Goal: Information Seeking & Learning: Learn about a topic

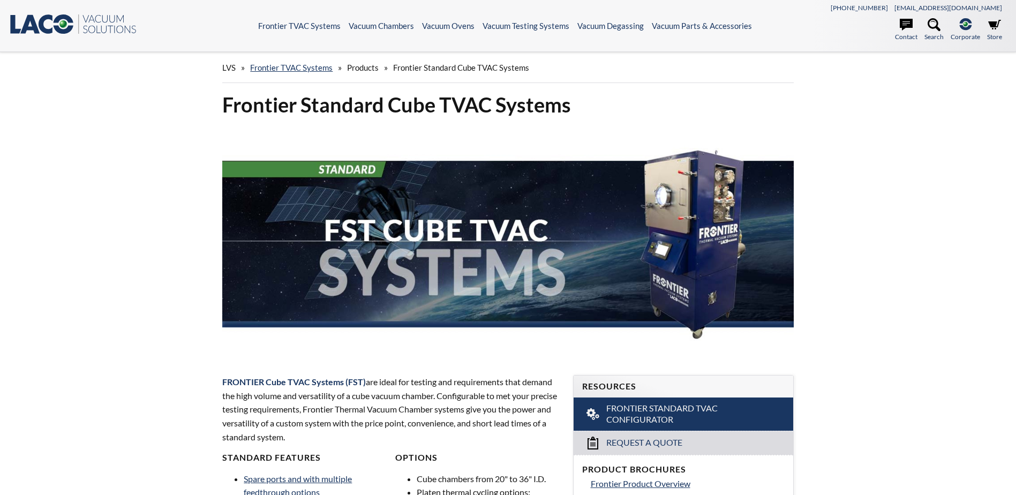
select select "Language Translate Widget"
click at [306, 65] on link "Frontier TVAC Systems" at bounding box center [291, 68] width 83 height 10
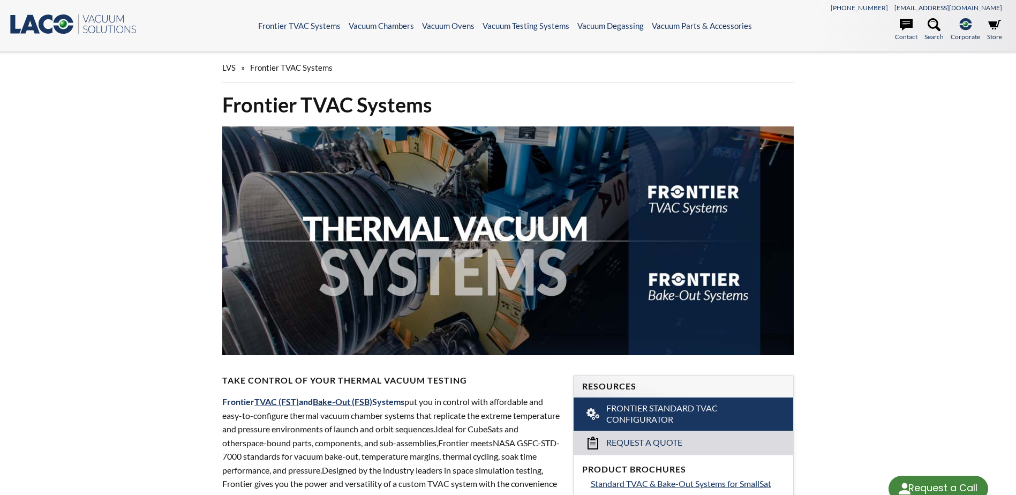
select select "Language Translate Widget"
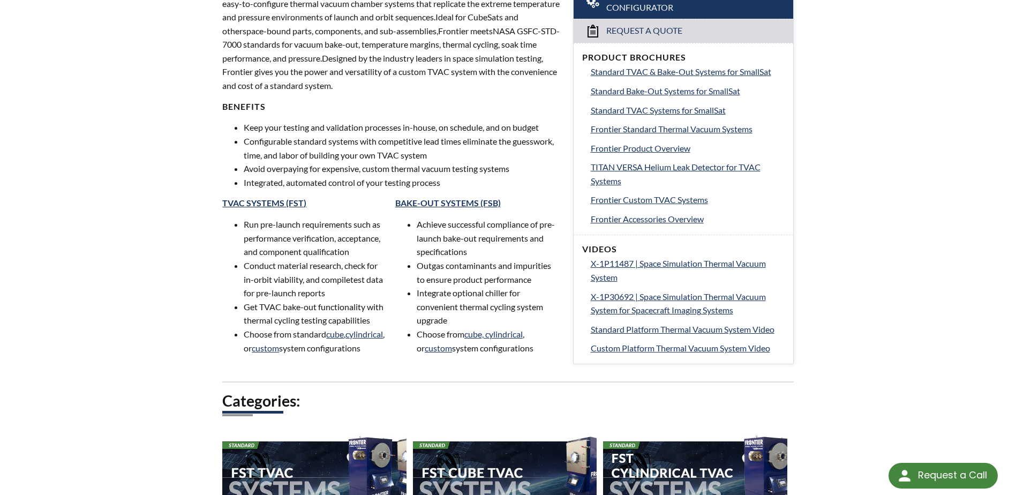
scroll to position [268, 0]
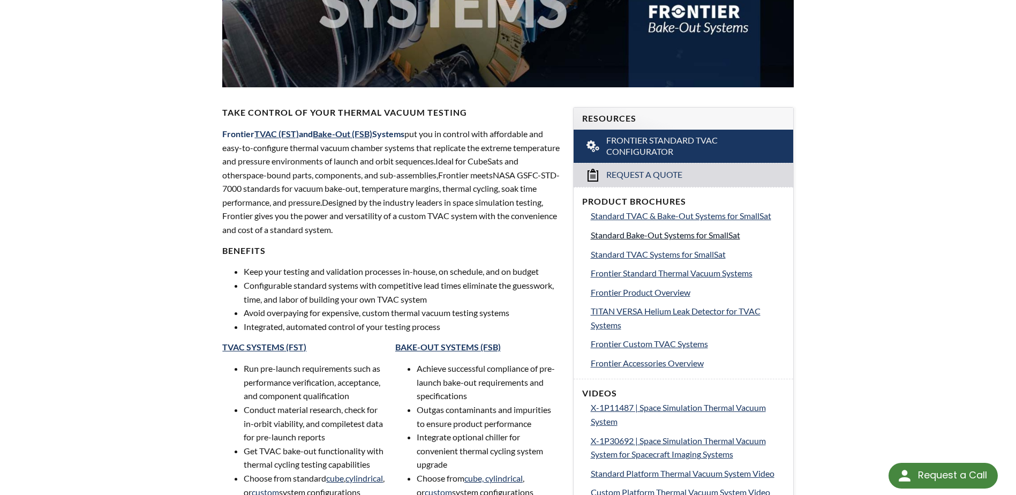
click at [700, 237] on span "Standard Bake-Out Systems for SmallSat" at bounding box center [665, 235] width 149 height 10
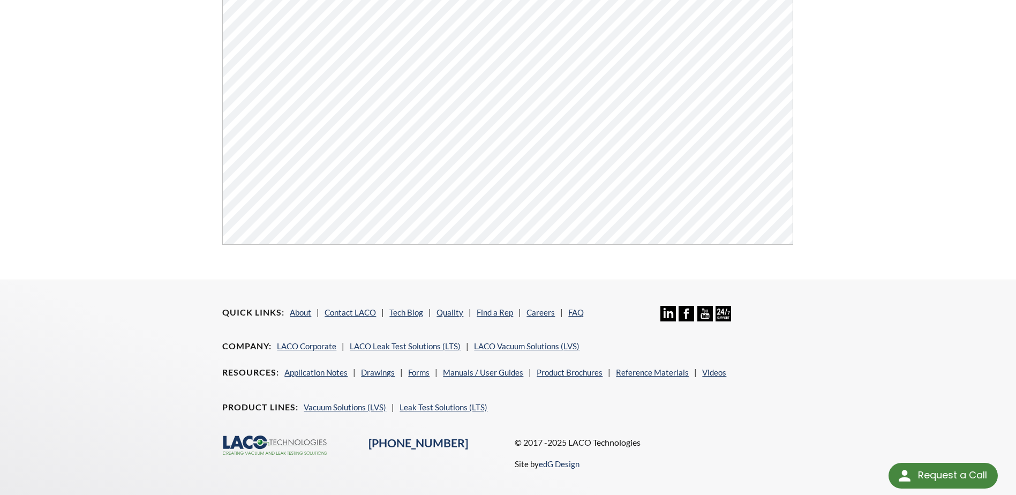
scroll to position [54, 0]
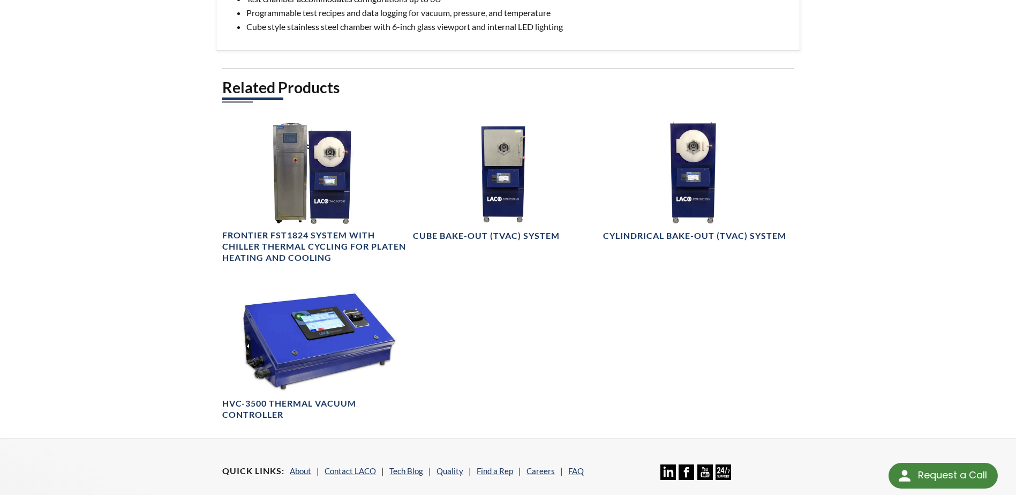
scroll to position [643, 0]
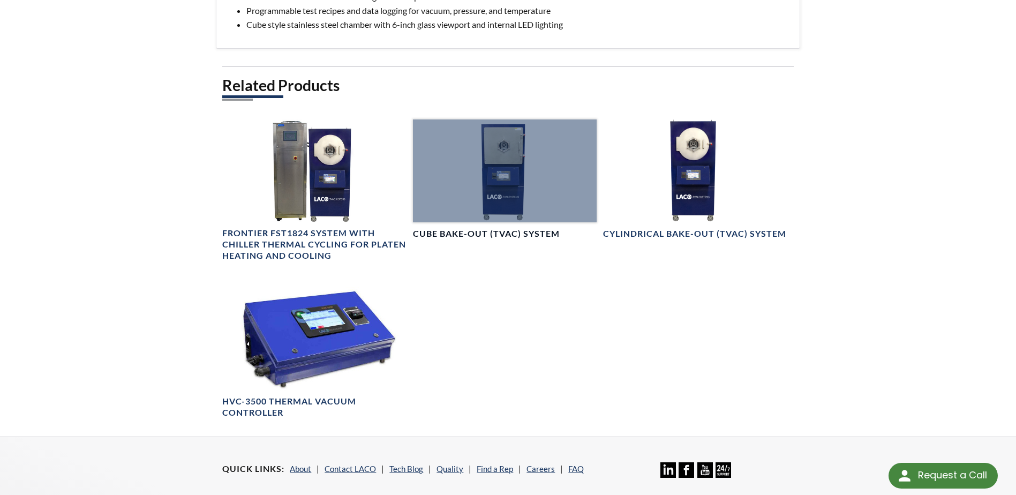
click at [501, 231] on h4 "Cube Bake-Out (TVAC) System" at bounding box center [486, 233] width 147 height 11
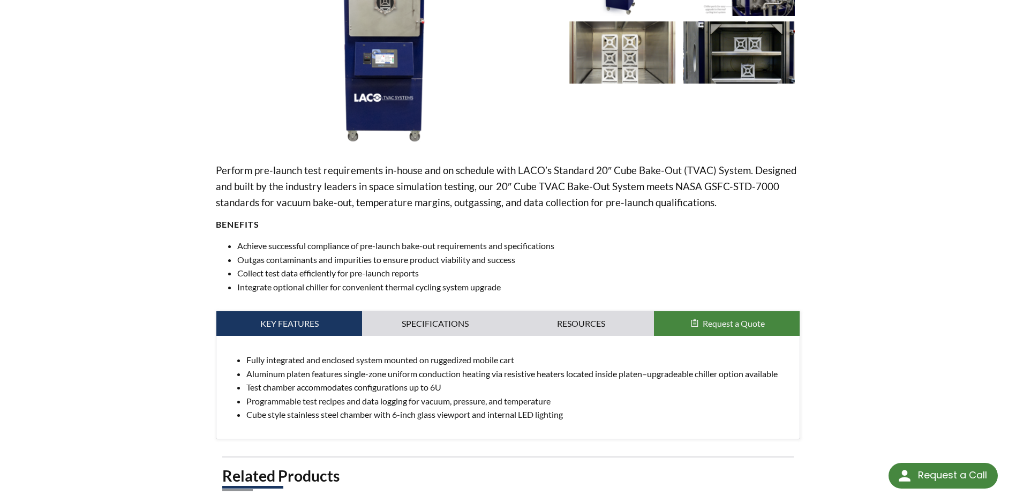
scroll to position [214, 0]
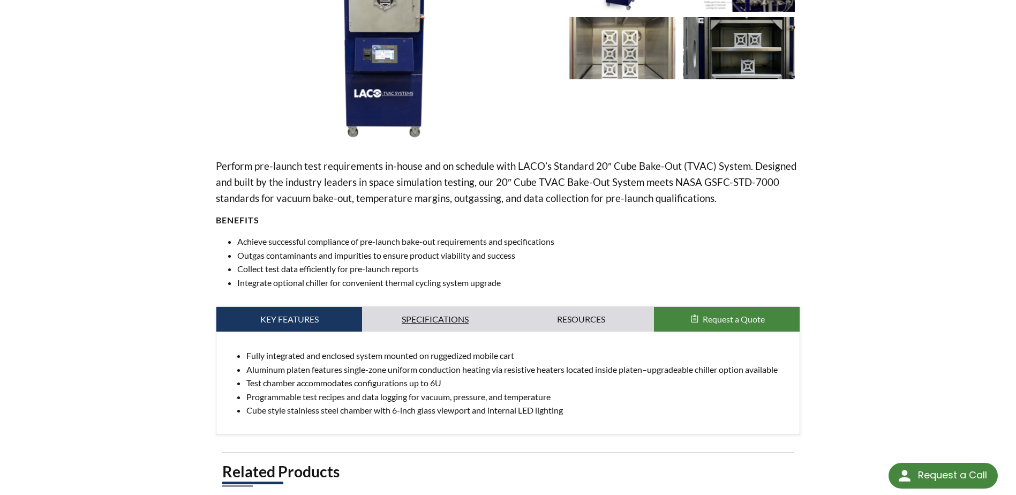
click at [443, 312] on link "Specifications" at bounding box center [435, 319] width 146 height 25
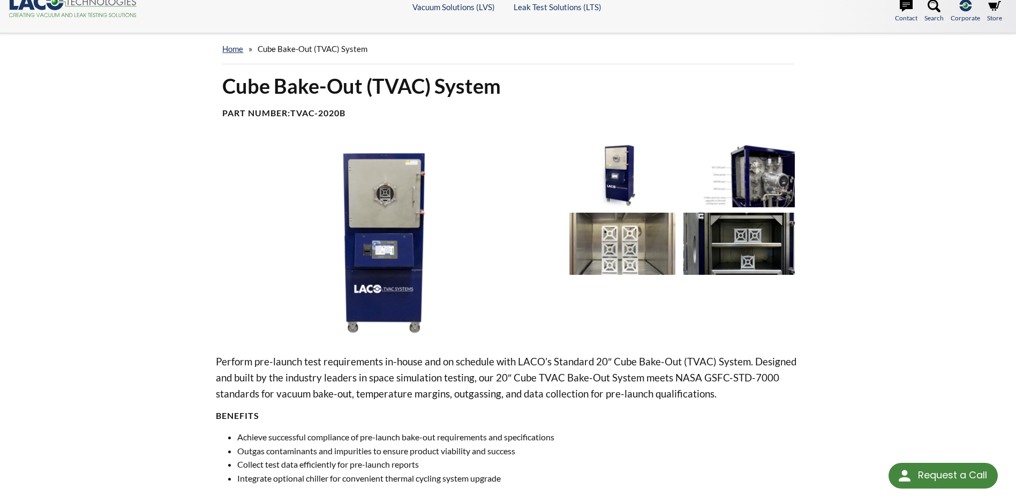
scroll to position [0, 0]
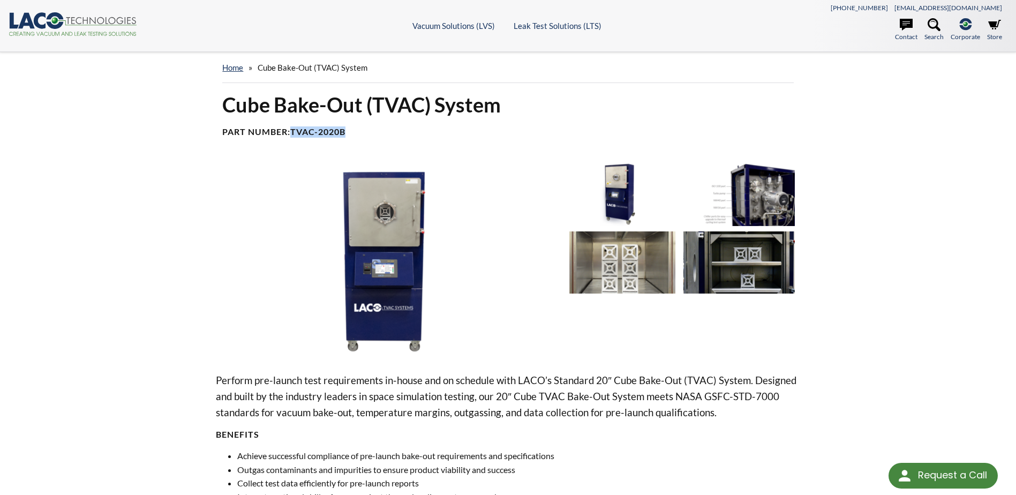
drag, startPoint x: 340, startPoint y: 134, endPoint x: 293, endPoint y: 131, distance: 46.7
click at [293, 131] on b "TVAC-2020B" at bounding box center [317, 131] width 55 height 10
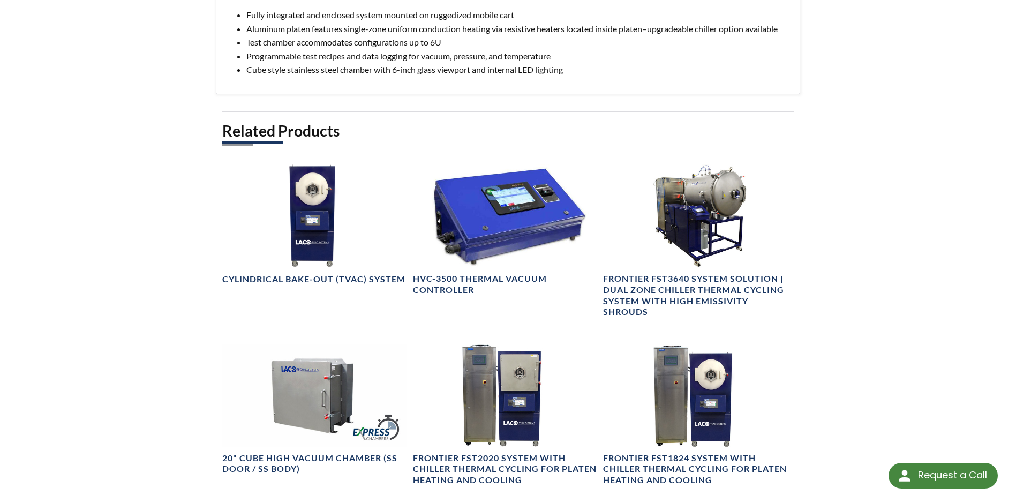
scroll to position [750, 0]
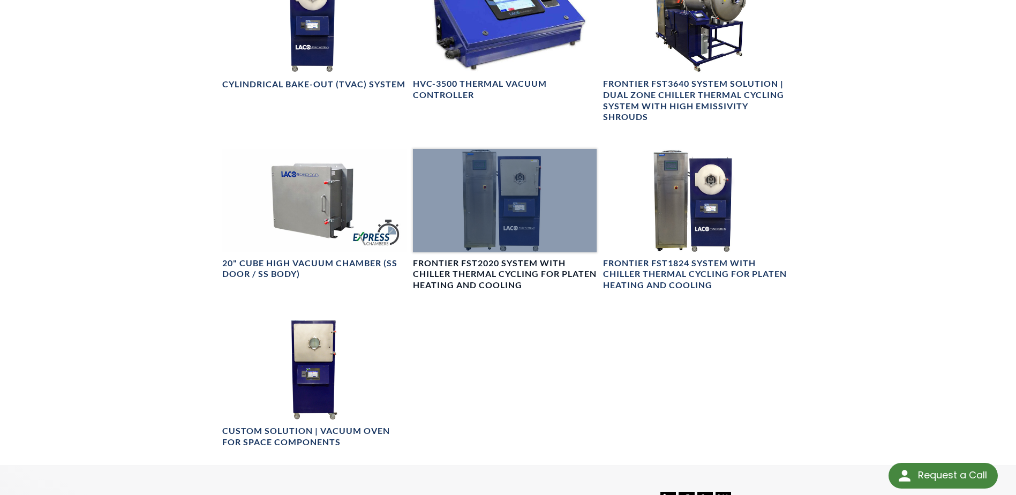
click at [506, 275] on h4 "Frontier FST2020 System with Chiller Thermal Cycling for Platen Heating and Coo…" at bounding box center [505, 274] width 184 height 33
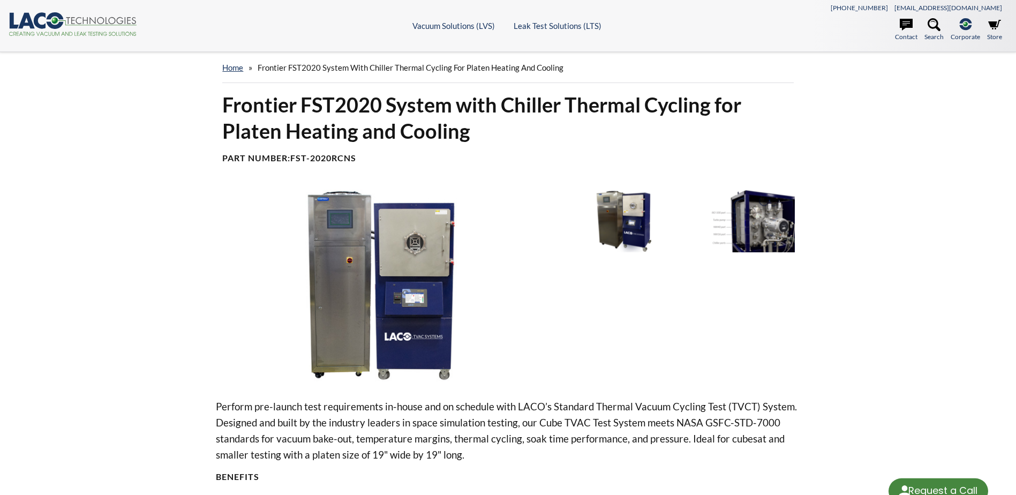
select select "Language Translate Widget"
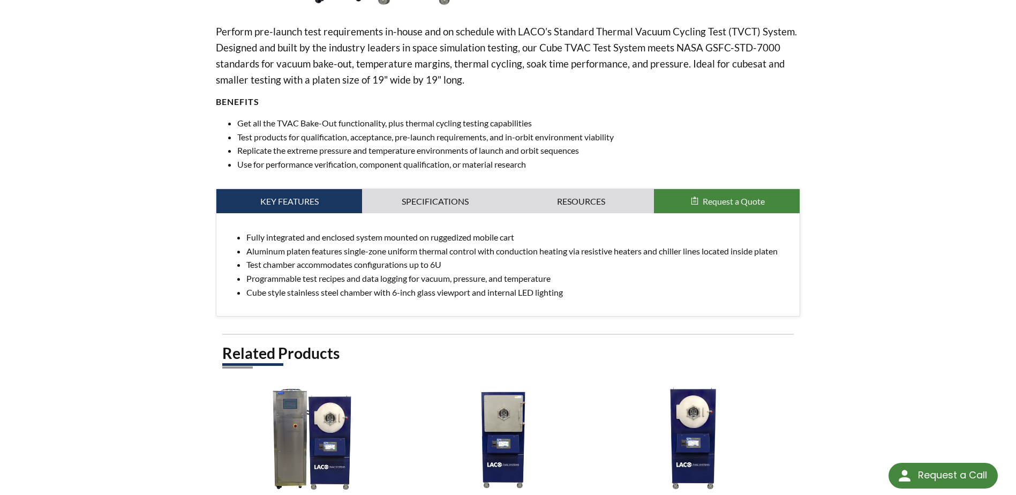
scroll to position [696, 0]
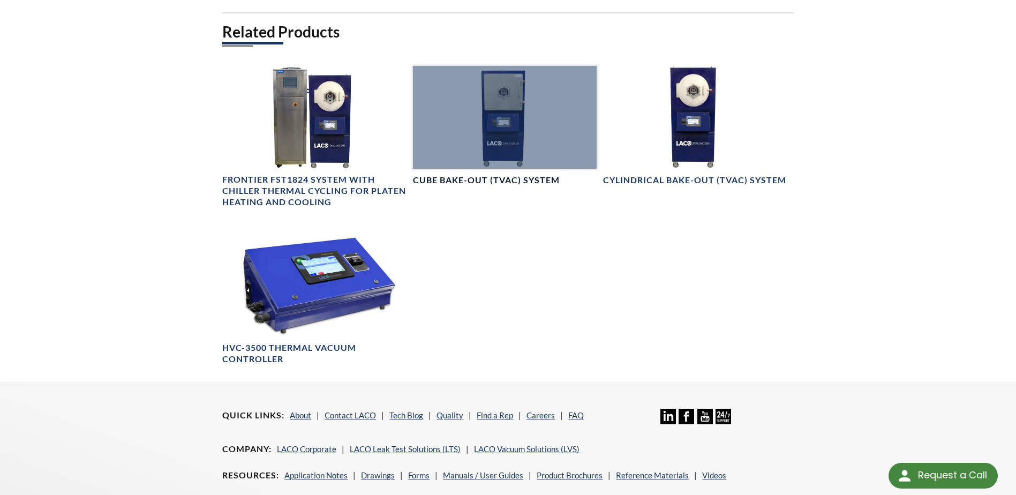
click at [541, 179] on h4 "Cube Bake-Out (TVAC) System" at bounding box center [486, 180] width 147 height 11
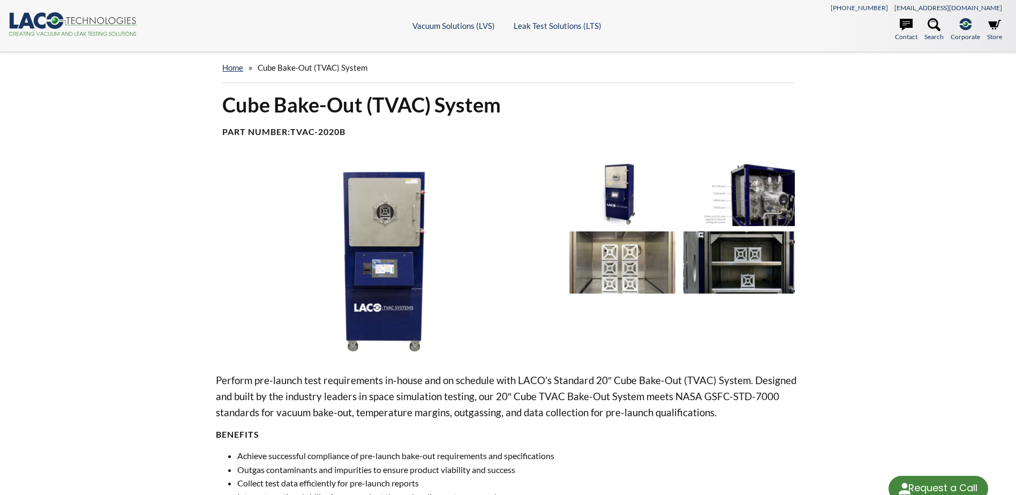
select select "Language Translate Widget"
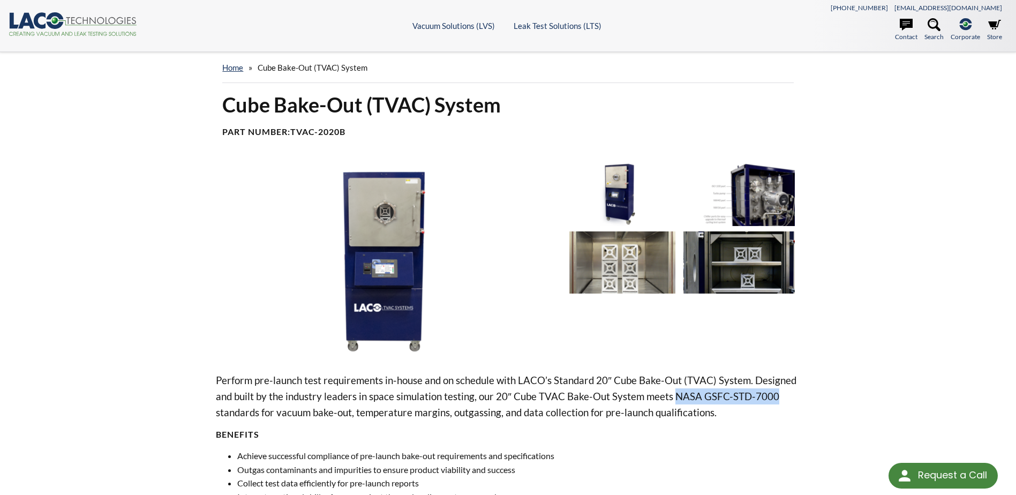
drag, startPoint x: 779, startPoint y: 396, endPoint x: 675, endPoint y: 391, distance: 104.6
click at [675, 391] on p "Perform pre-launch test requirements in-house and on schedule with LACO’s Stand…" at bounding box center [508, 396] width 584 height 48
copy p "NASA GSFC-STD-7000"
